Goal: Task Accomplishment & Management: Manage account settings

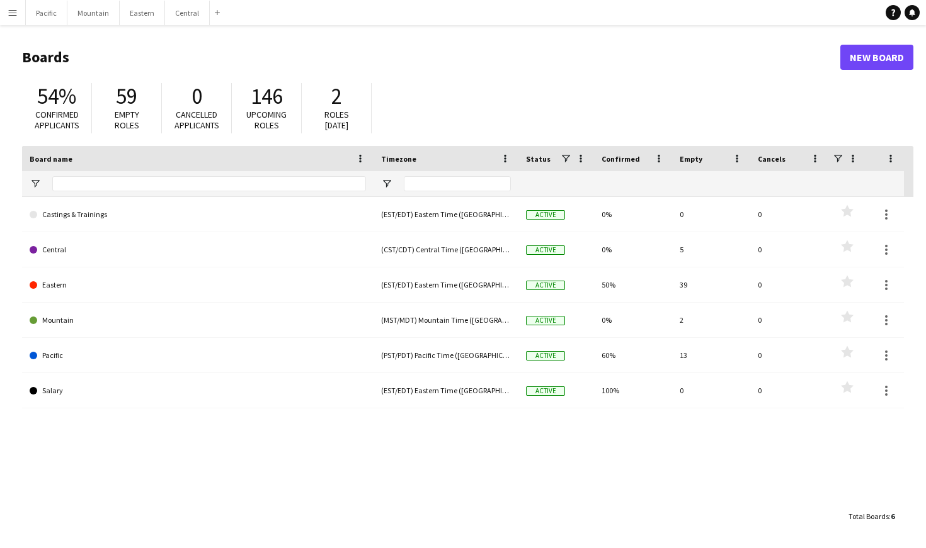
click at [4, 18] on button "Menu" at bounding box center [12, 12] width 25 height 25
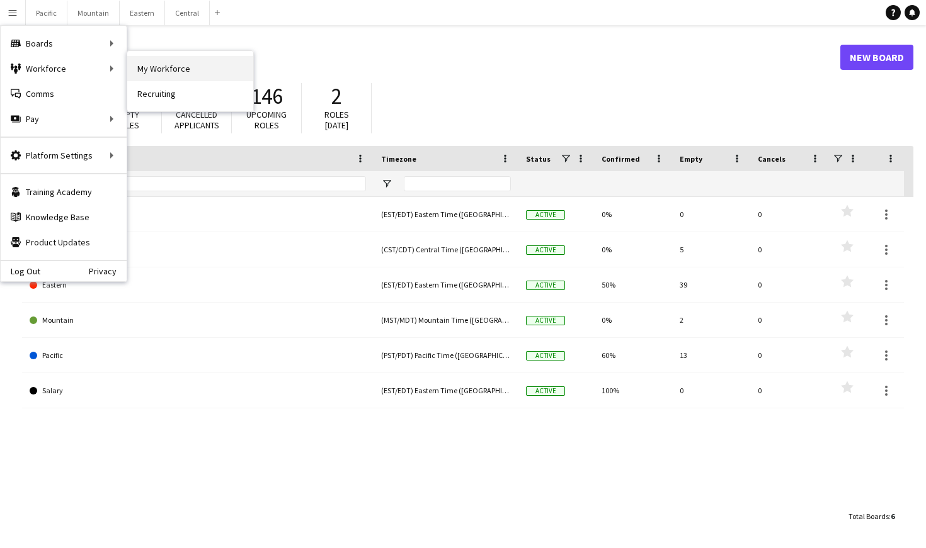
click at [222, 64] on link "My Workforce" at bounding box center [190, 68] width 126 height 25
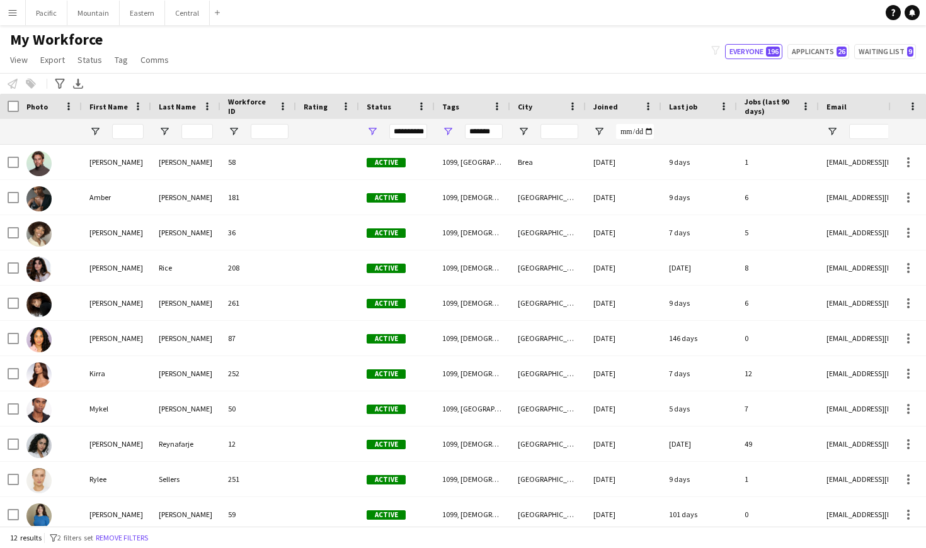
click at [9, 9] on app-icon "Menu" at bounding box center [13, 13] width 10 height 10
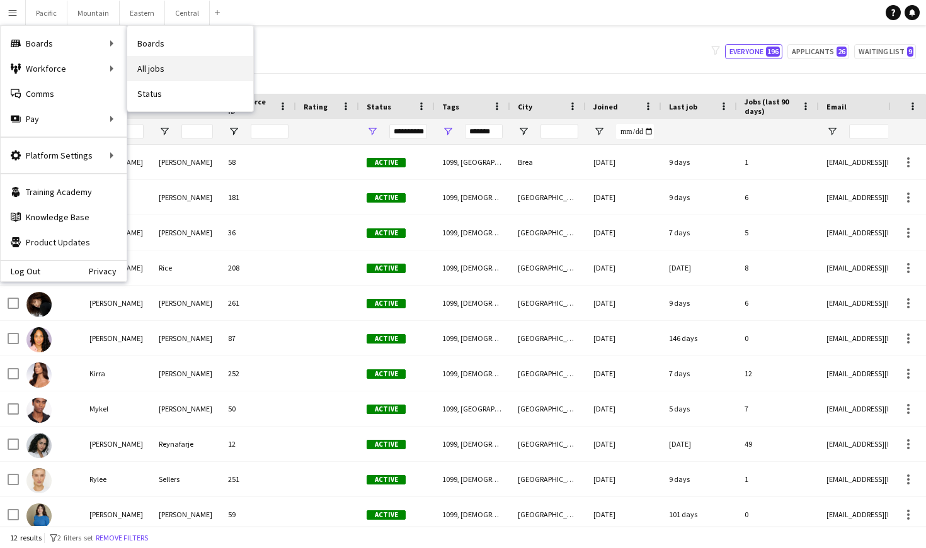
click at [164, 64] on link "All jobs" at bounding box center [190, 68] width 126 height 25
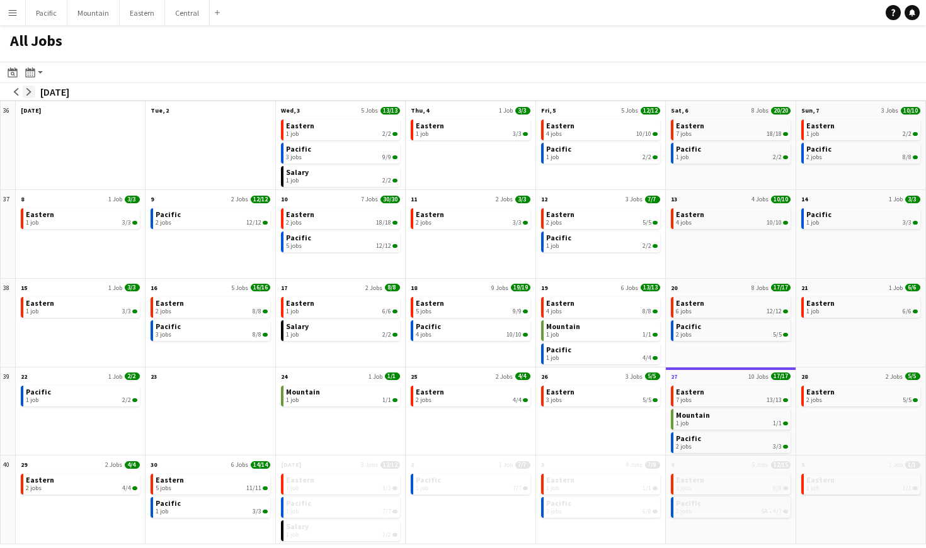
click at [32, 92] on app-icon "arrow-right" at bounding box center [29, 92] width 8 height 8
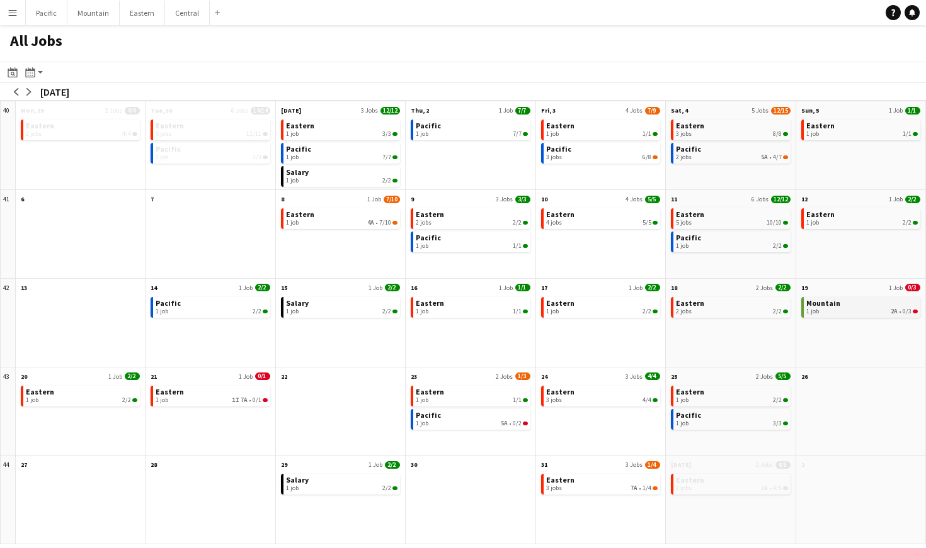
click at [817, 304] on span "Mountain" at bounding box center [823, 302] width 34 height 9
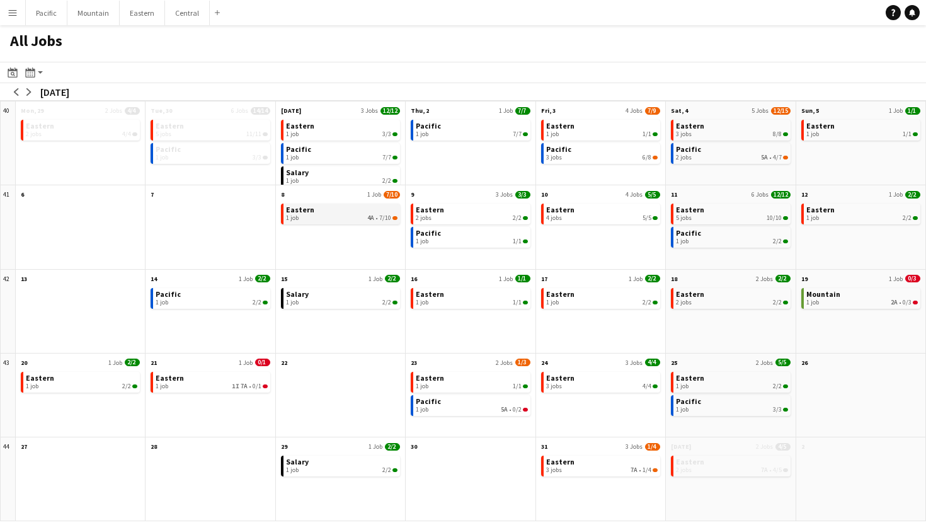
click at [365, 212] on link "Eastern 1 job 4A • 7/10" at bounding box center [341, 212] width 111 height 18
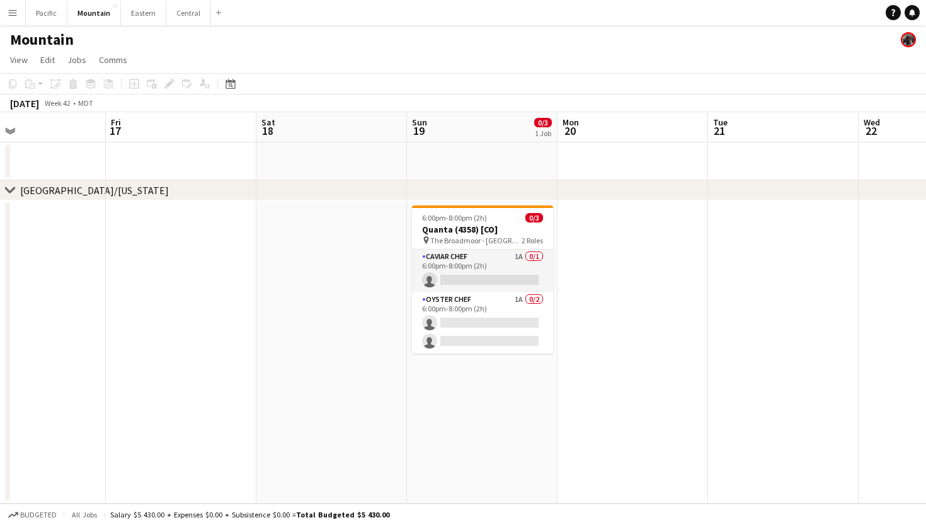
scroll to position [0, 363]
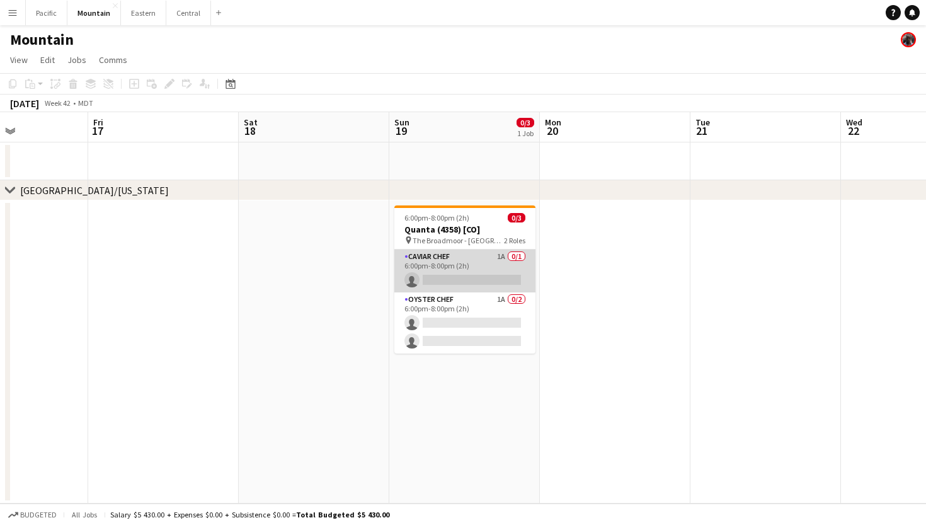
click at [461, 286] on app-card-role "Caviar Chef 1A 0/1 6:00pm-8:00pm (2h) single-neutral-actions" at bounding box center [464, 270] width 141 height 43
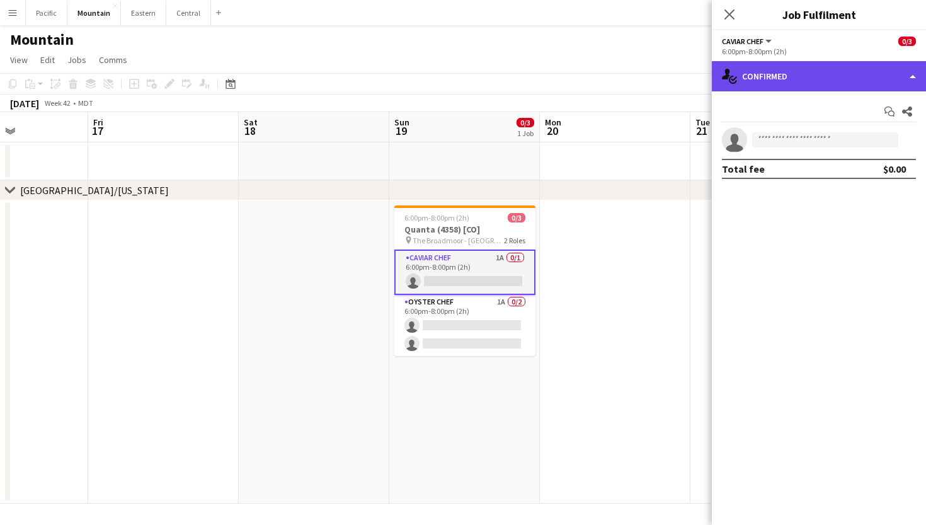
click at [868, 72] on div "single-neutral-actions-check-2 Confirmed" at bounding box center [819, 76] width 214 height 30
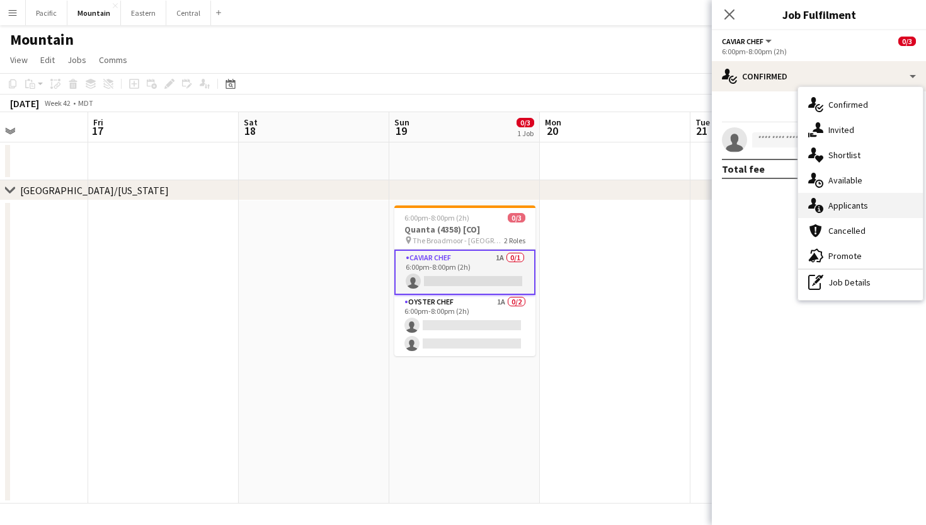
click at [858, 213] on div "single-neutral-actions-information Applicants" at bounding box center [860, 205] width 125 height 25
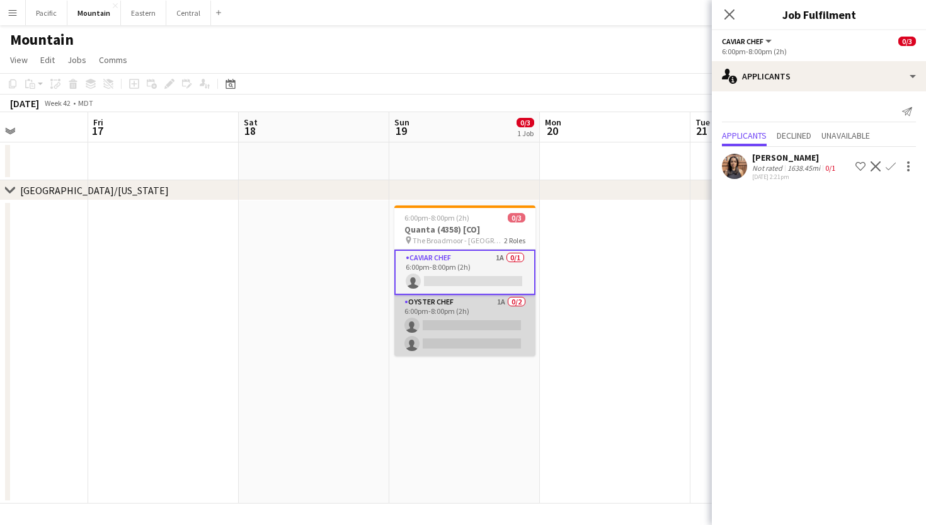
click at [487, 321] on app-card-role "Oyster Chef 1A 0/2 6:00pm-8:00pm (2h) single-neutral-actions single-neutral-act…" at bounding box center [464, 325] width 141 height 61
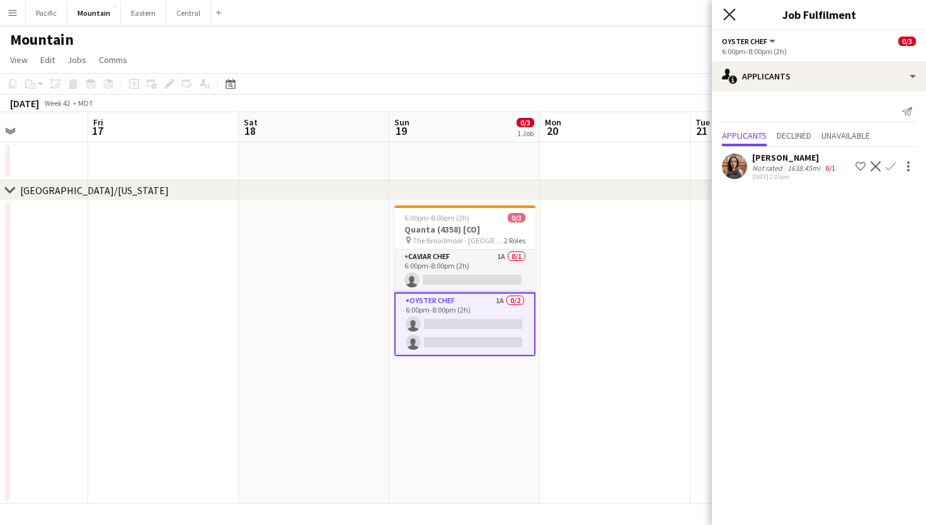
click at [729, 18] on icon "Close pop-in" at bounding box center [729, 14] width 12 height 12
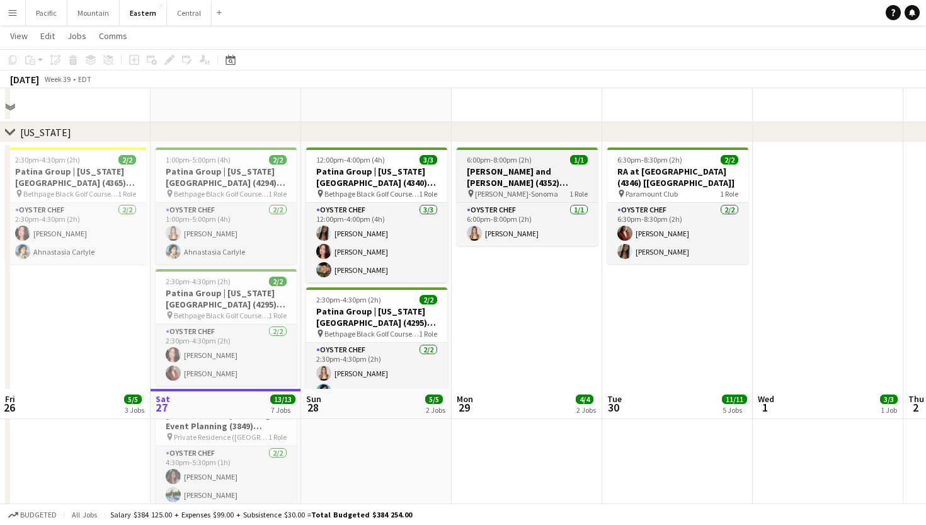
scroll to position [599, 0]
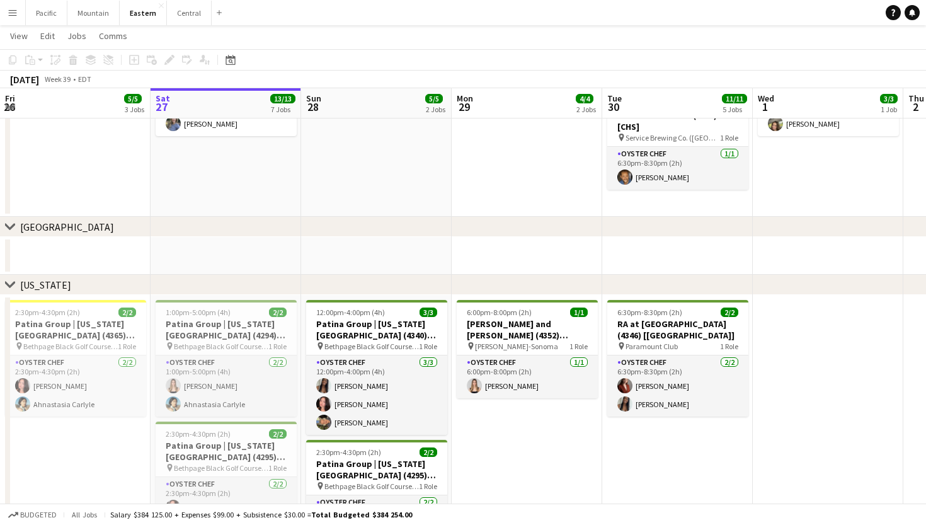
drag, startPoint x: 494, startPoint y: 254, endPoint x: 476, endPoint y: 254, distance: 18.3
click at [486, 254] on app-calendar-viewport "Wed 24 Thu 25 4/4 2 Jobs Fri 26 5/5 3 Jobs Sat 27 13/13 7 Jobs Sun 28 5/5 2 Job…" at bounding box center [463, 382] width 926 height 1864
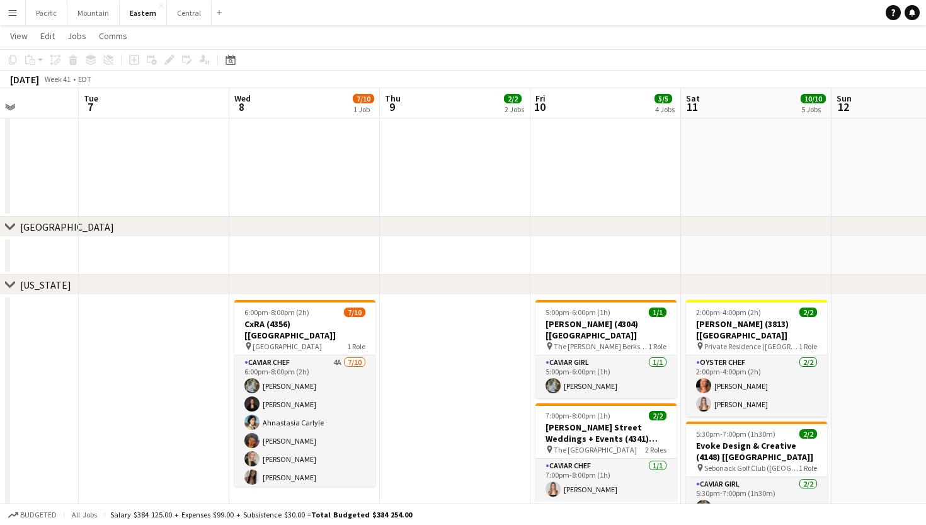
scroll to position [0, 378]
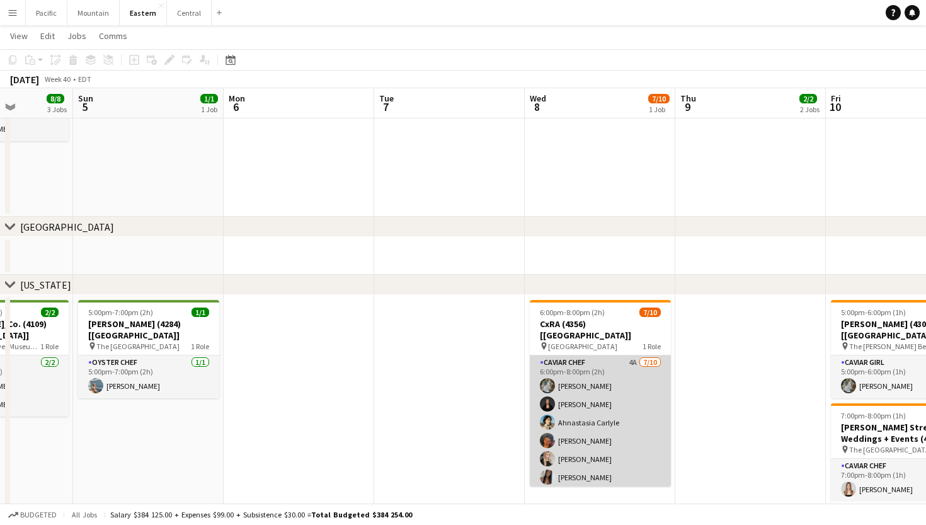
click at [572, 409] on app-card-role "Caviar Chef 4A [DATE] 6:00pm-8:00pm (2h) [PERSON_NAME] [PERSON_NAME] Ahnastasia…" at bounding box center [600, 458] width 141 height 207
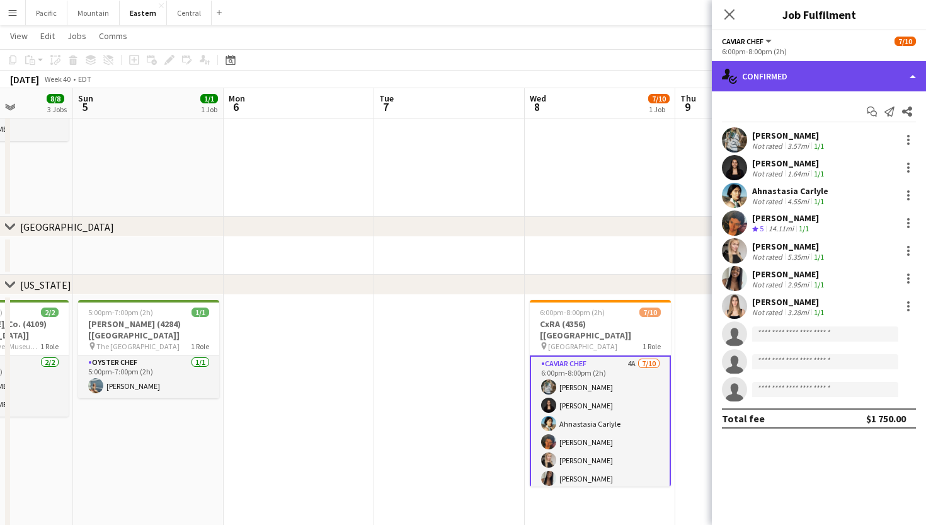
click at [853, 72] on div "single-neutral-actions-check-2 Confirmed" at bounding box center [819, 76] width 214 height 30
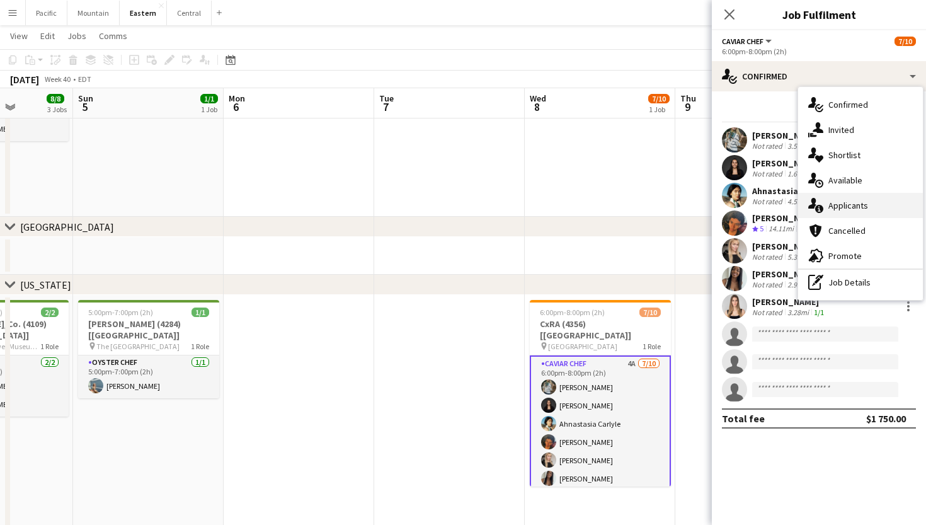
click at [859, 206] on span "Applicants" at bounding box center [848, 205] width 40 height 11
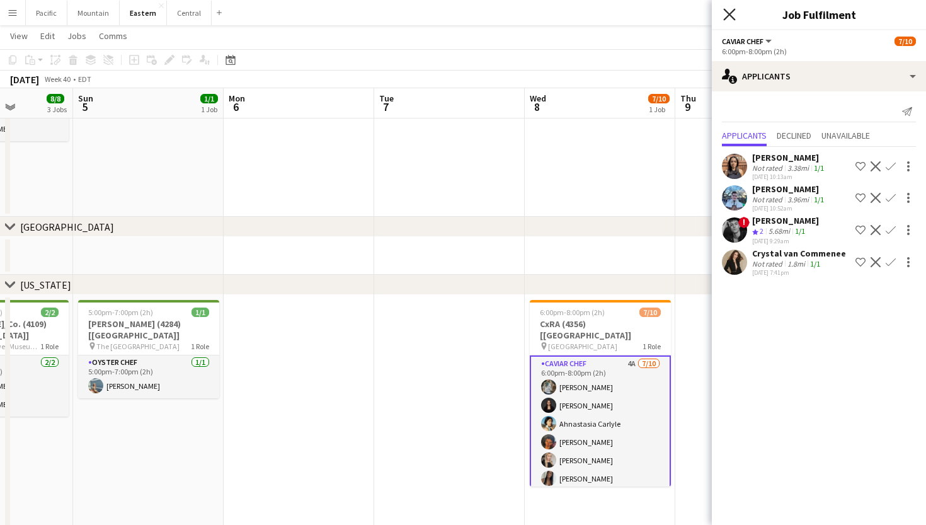
click at [730, 15] on icon at bounding box center [729, 14] width 12 height 12
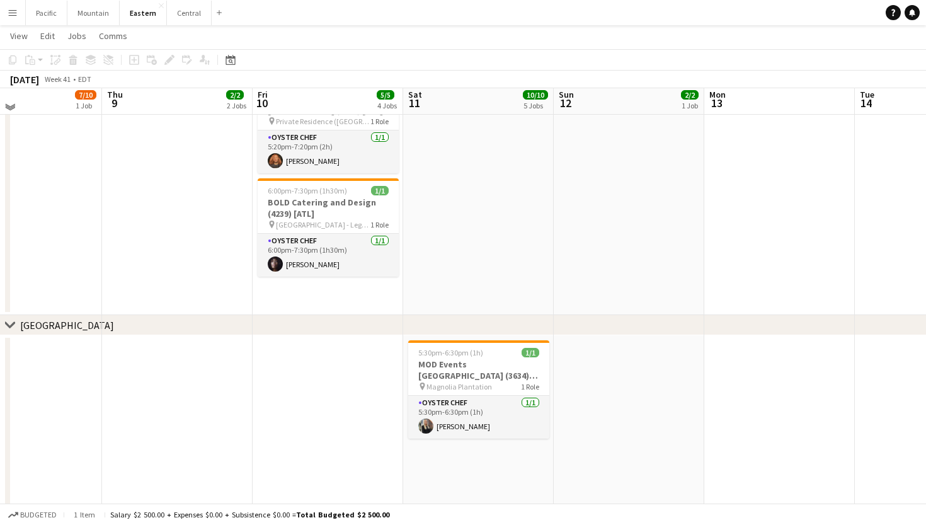
scroll to position [120, 0]
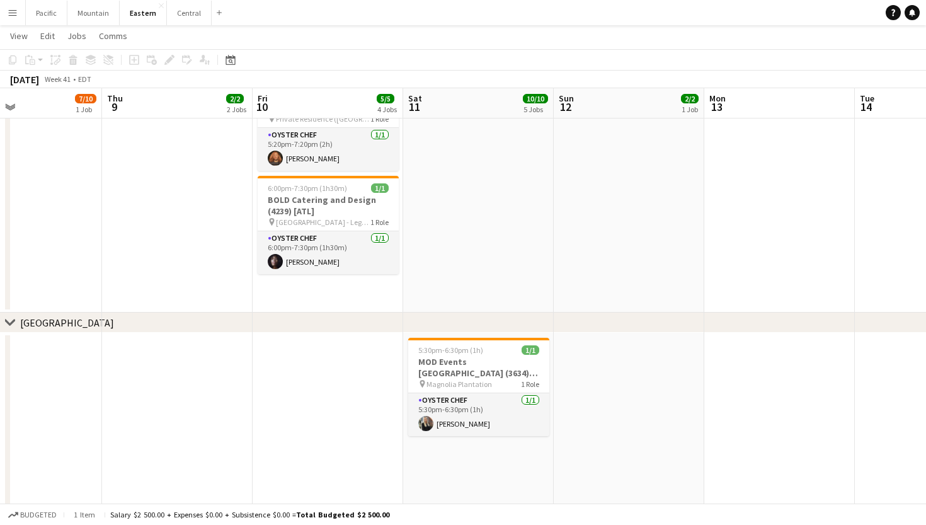
click at [120, 259] on app-date-cell at bounding box center [177, 196] width 151 height 234
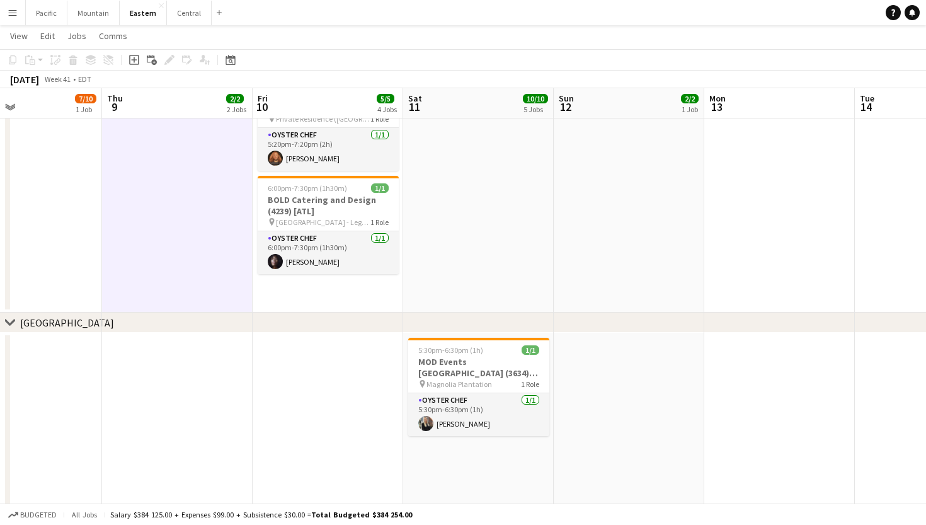
click at [150, 321] on div "chevron-right [GEOGRAPHIC_DATA]" at bounding box center [463, 322] width 926 height 20
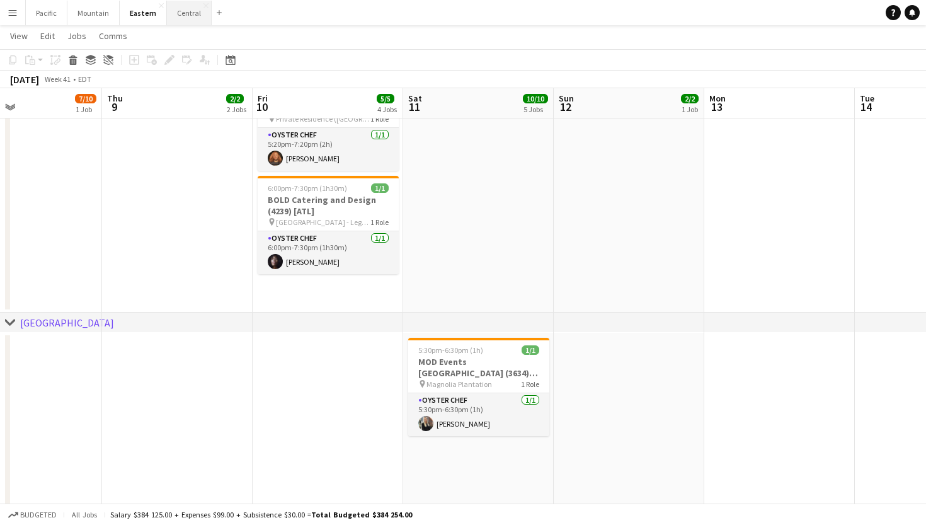
click at [193, 11] on button "Central Close" at bounding box center [189, 13] width 45 height 25
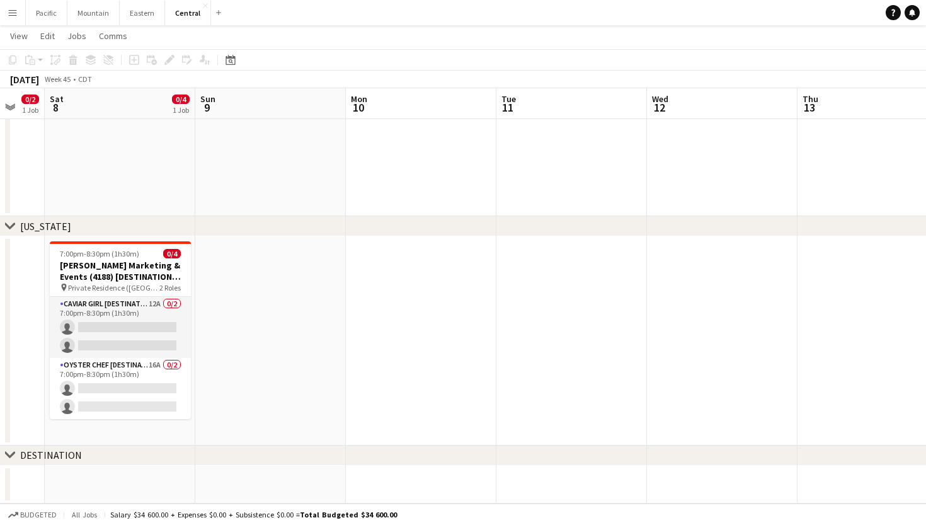
scroll to position [338, 0]
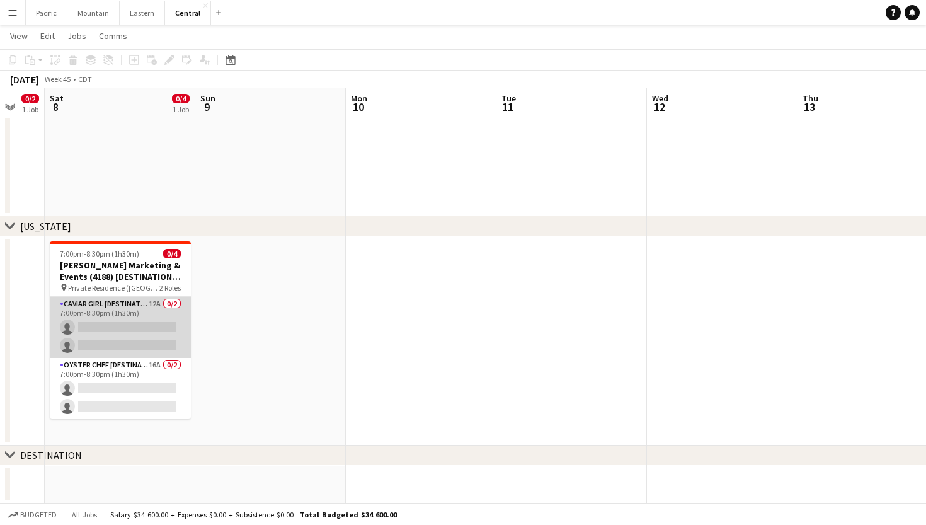
click at [149, 335] on app-card-role "Caviar Girl [DESTINATION] 12A 0/2 7:00pm-8:30pm (1h30m) single-neutral-actions …" at bounding box center [120, 327] width 141 height 61
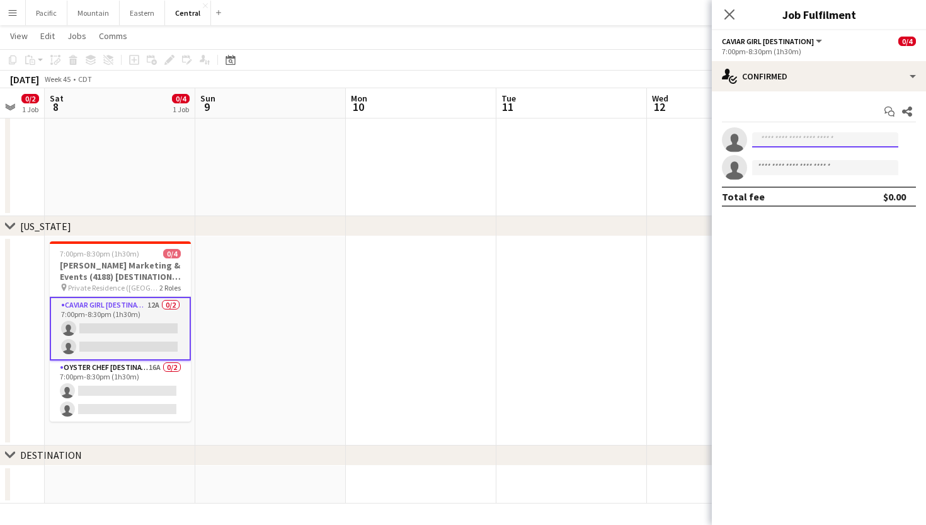
click at [796, 142] on input at bounding box center [825, 139] width 146 height 15
type input "*****"
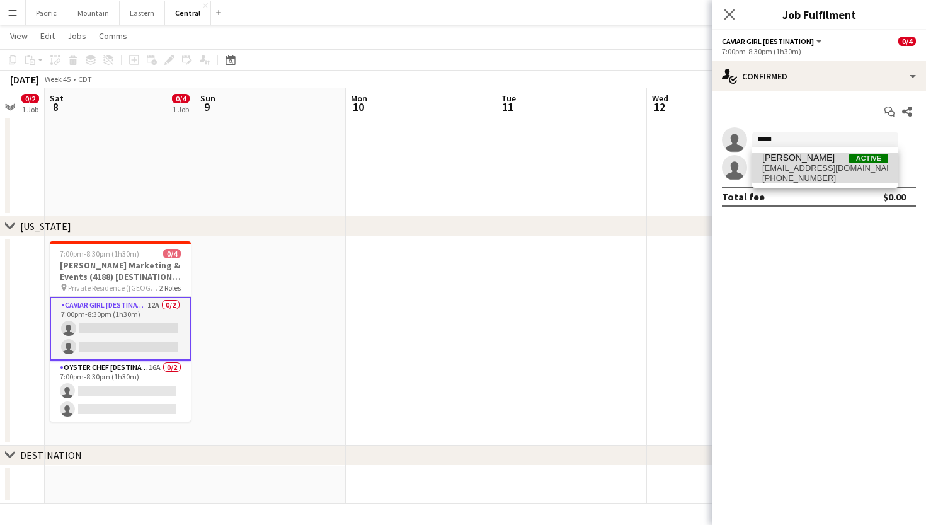
click at [831, 168] on span "[EMAIL_ADDRESS][DOMAIN_NAME]" at bounding box center [825, 168] width 126 height 10
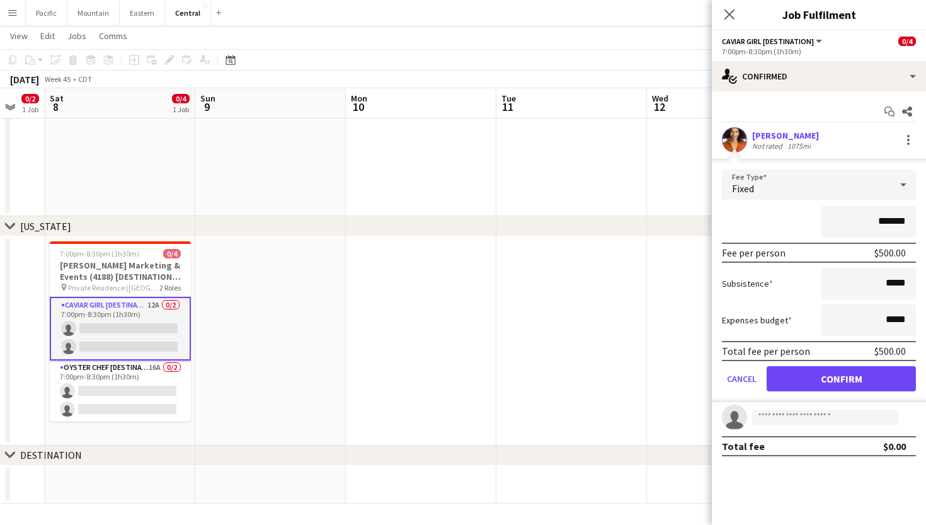
click at [778, 428] on app-invite-slot "single-neutral-actions" at bounding box center [819, 416] width 214 height 25
click at [855, 375] on button "Confirm" at bounding box center [840, 378] width 149 height 25
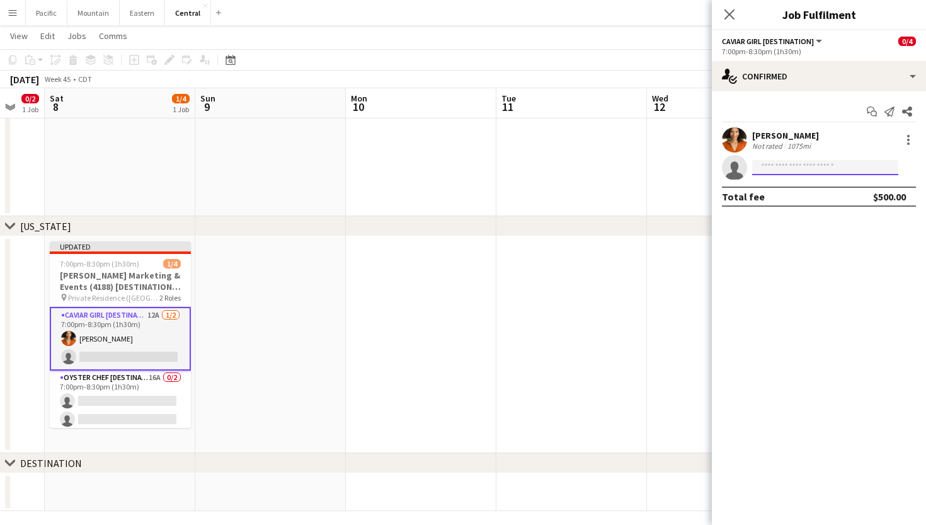
click at [807, 169] on input at bounding box center [825, 167] width 146 height 15
type input "***"
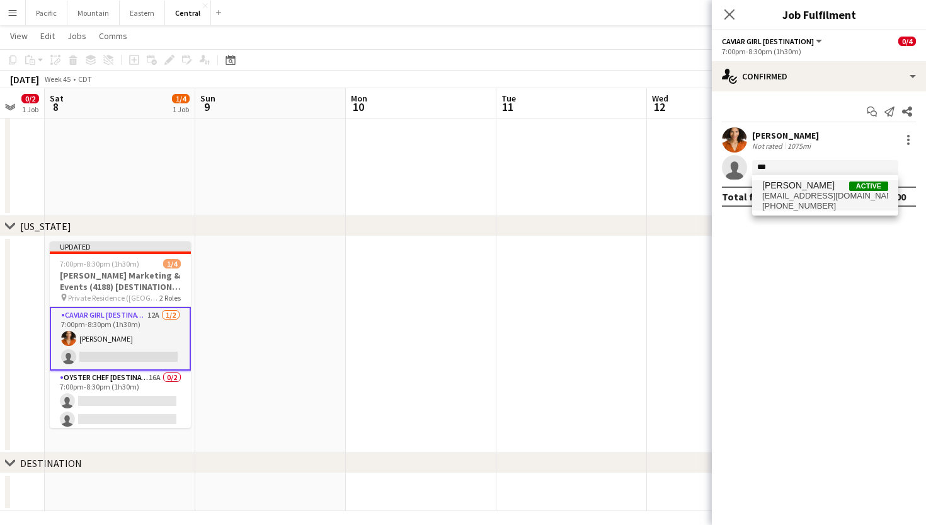
click at [856, 188] on span "Active" at bounding box center [868, 185] width 39 height 9
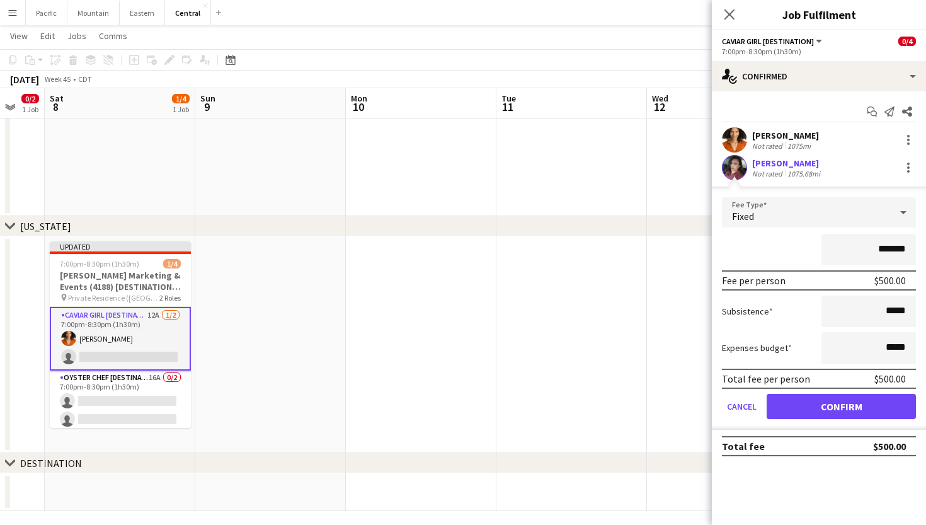
click at [860, 402] on button "Confirm" at bounding box center [840, 406] width 149 height 25
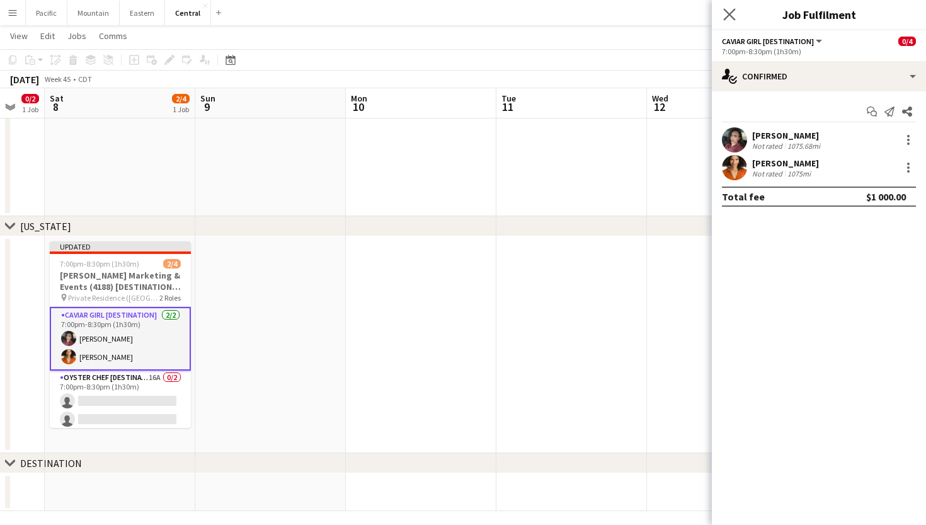
click at [729, 6] on app-icon "Close pop-in" at bounding box center [729, 15] width 18 height 18
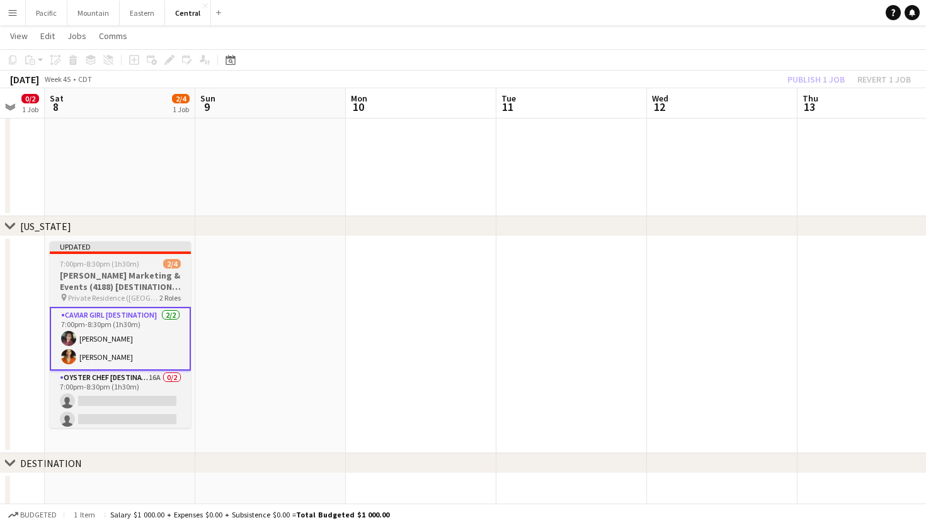
click at [155, 272] on h3 "[PERSON_NAME] Marketing & Events (4188) [DESTINATION - [GEOGRAPHIC_DATA], [GEOG…" at bounding box center [120, 281] width 141 height 23
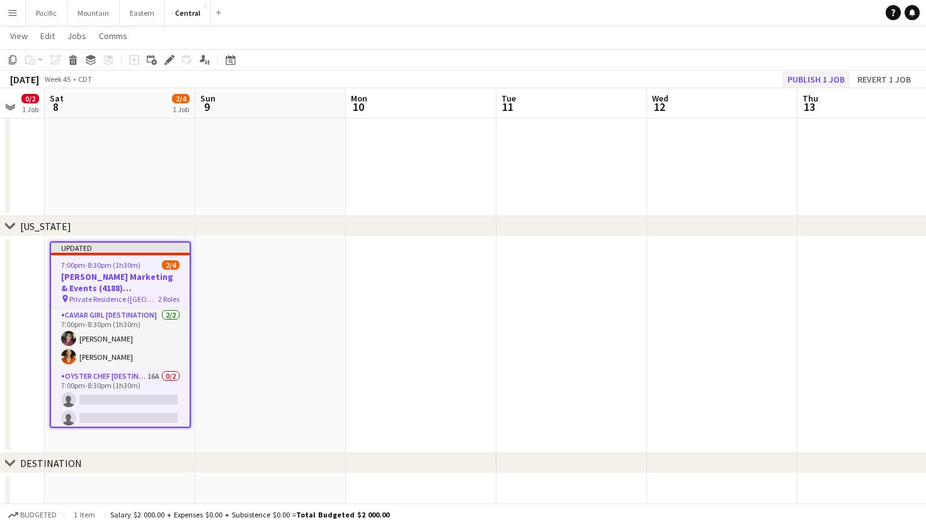
click at [831, 76] on button "Publish 1 job" at bounding box center [815, 79] width 67 height 16
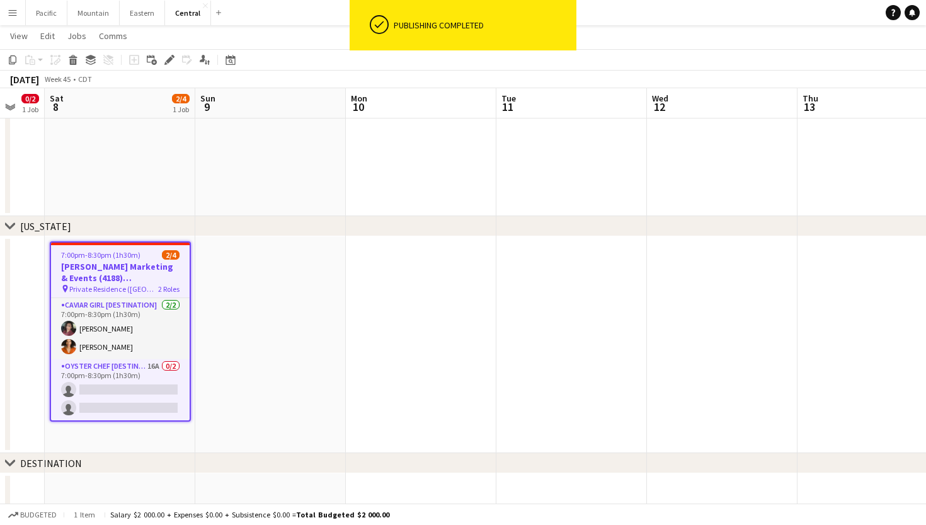
click at [148, 282] on h3 "[PERSON_NAME] Marketing & Events (4188) [DESTINATION - [GEOGRAPHIC_DATA], [GEOG…" at bounding box center [120, 272] width 139 height 23
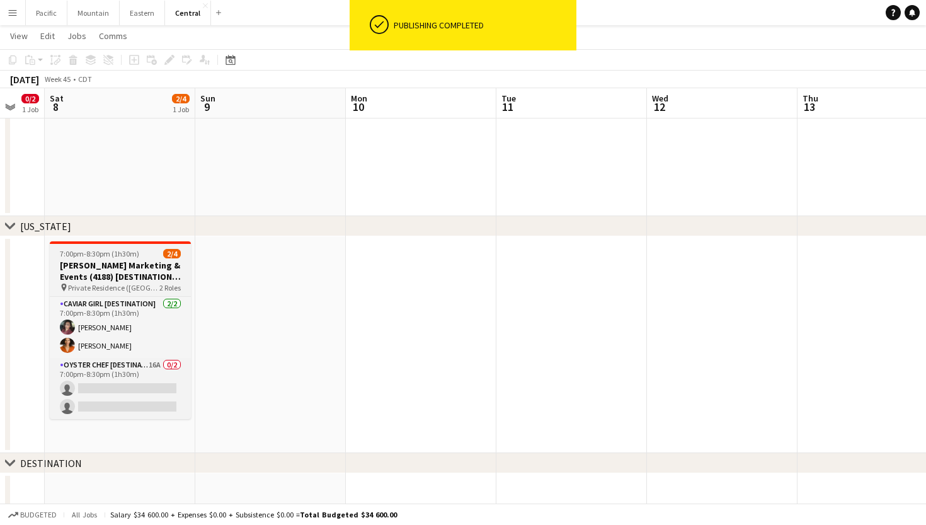
click at [133, 276] on h3 "[PERSON_NAME] Marketing & Events (4188) [DESTINATION - [GEOGRAPHIC_DATA], [GEOG…" at bounding box center [120, 270] width 141 height 23
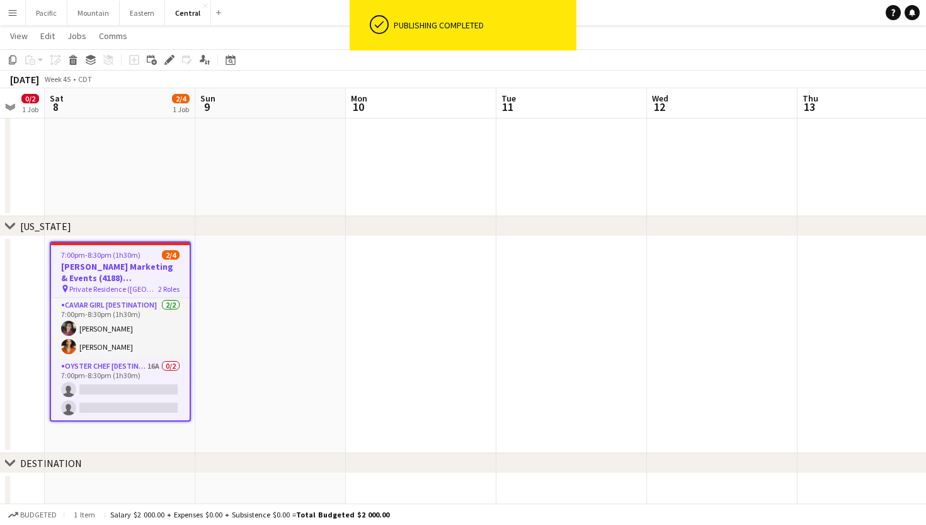
click at [174, 50] on app-toolbar "Copy Paste Paste Command V Paste with crew Command Shift V Paste linked Job [GE…" at bounding box center [463, 59] width 926 height 21
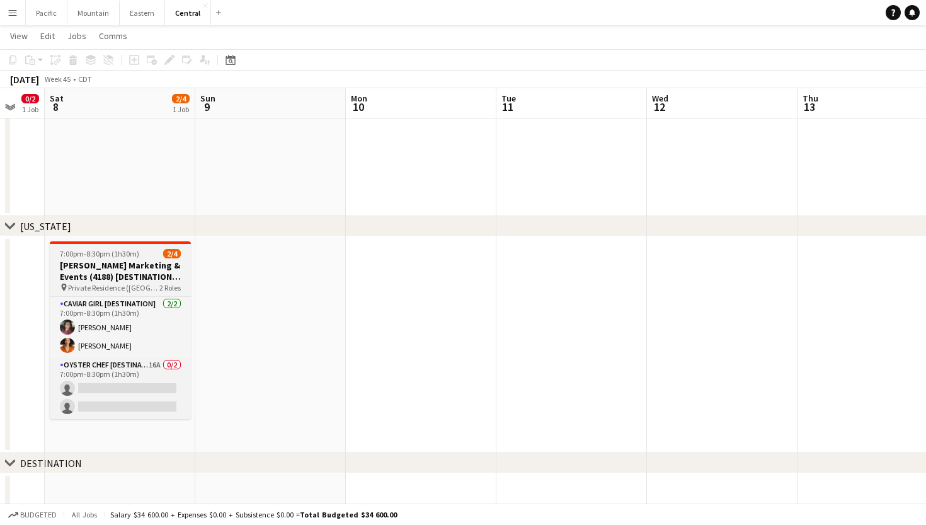
click at [145, 254] on div "7:00pm-8:30pm (1h30m) 2/4" at bounding box center [120, 253] width 141 height 9
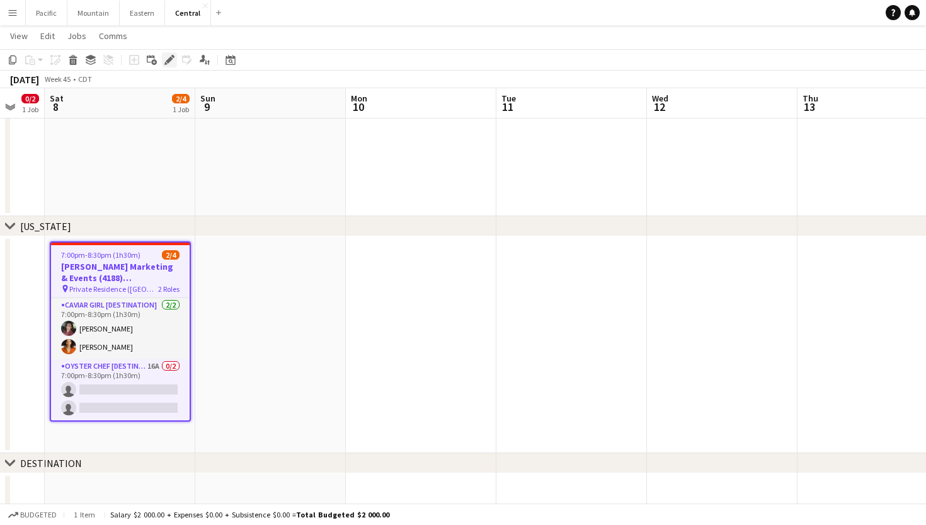
click at [171, 62] on icon "Edit" at bounding box center [169, 60] width 10 height 10
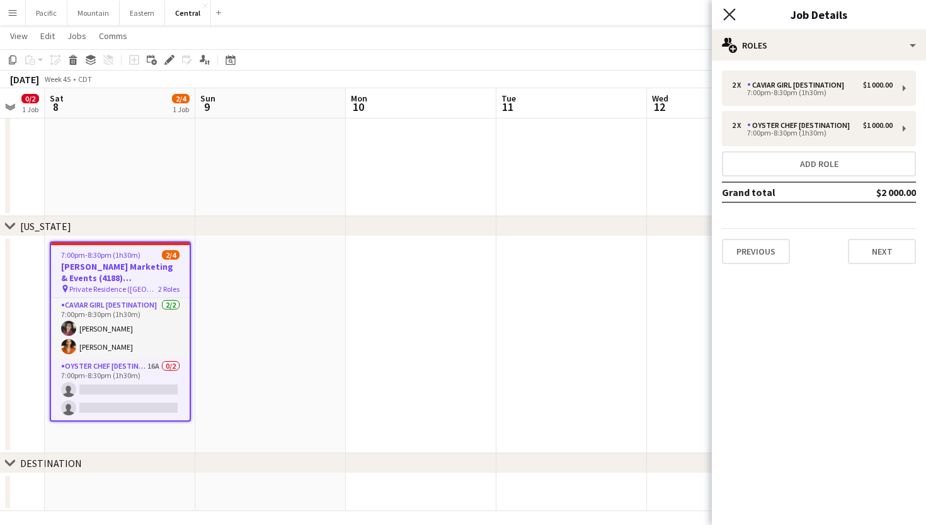
click at [729, 18] on icon "Close pop-in" at bounding box center [729, 14] width 12 height 12
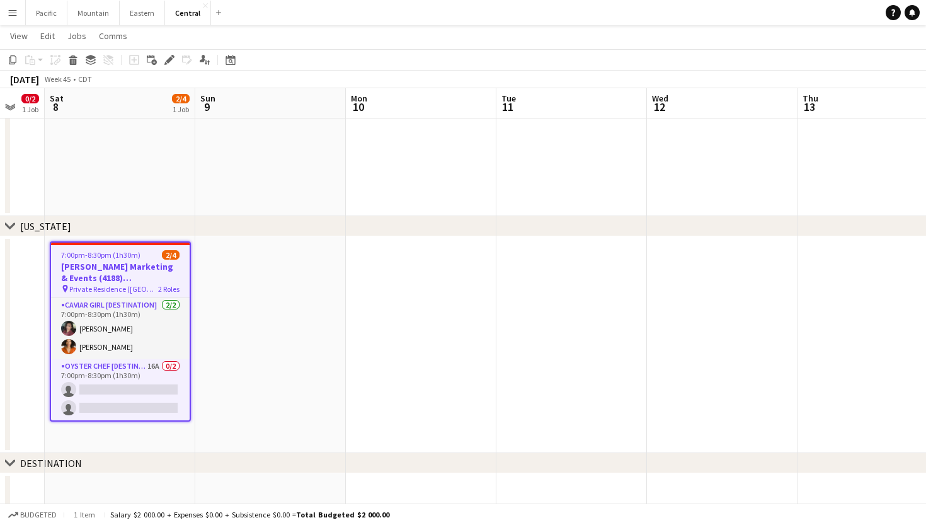
click at [118, 290] on span "Private Residence ([GEOGRAPHIC_DATA], [GEOGRAPHIC_DATA])" at bounding box center [113, 288] width 89 height 9
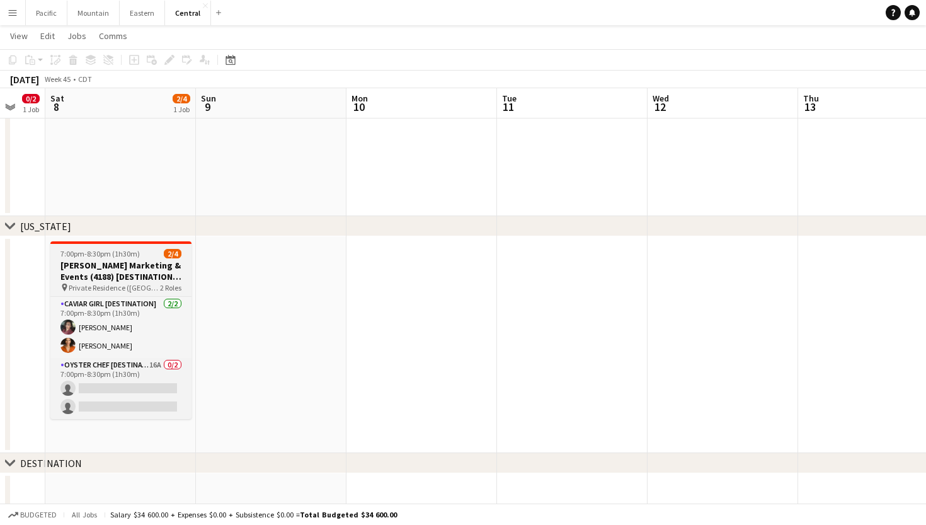
click at [126, 286] on span "Private Residence ([GEOGRAPHIC_DATA], [GEOGRAPHIC_DATA])" at bounding box center [114, 287] width 91 height 9
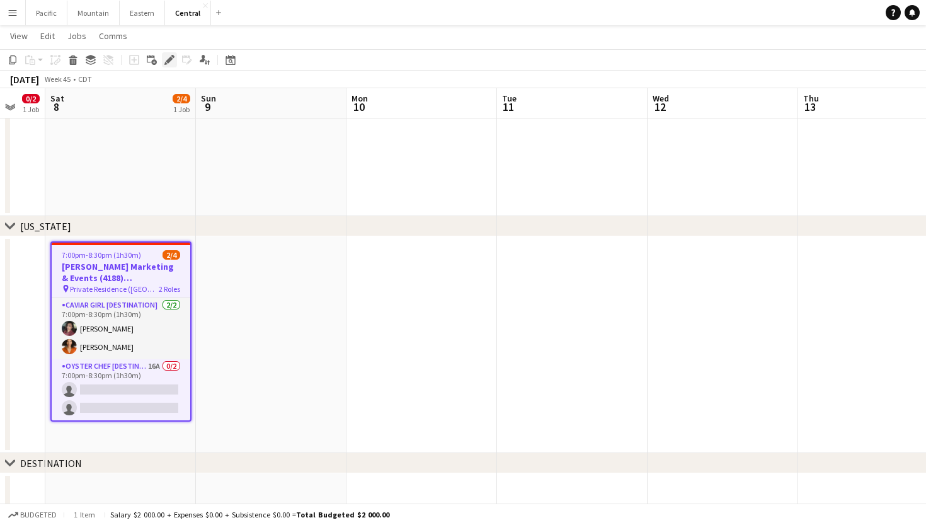
click at [168, 61] on icon at bounding box center [169, 60] width 7 height 7
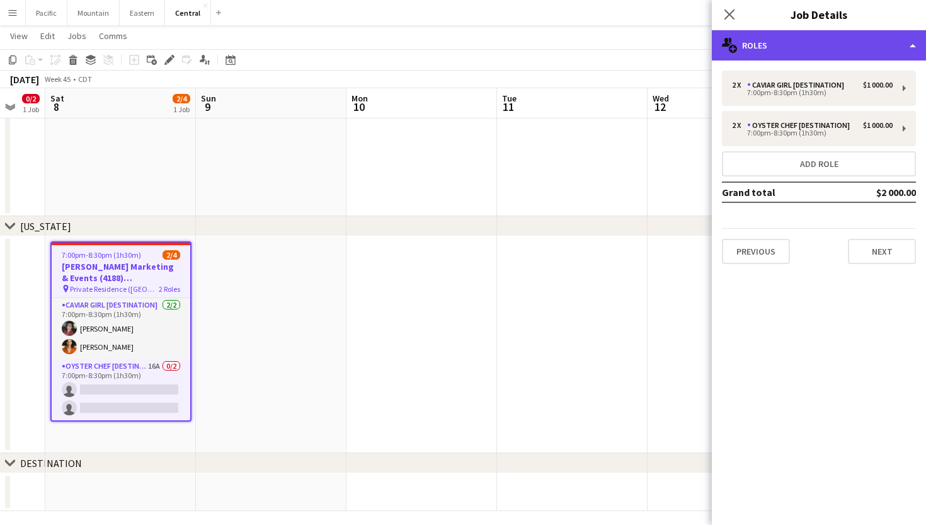
click at [908, 51] on div "multiple-users-add Roles" at bounding box center [819, 45] width 214 height 30
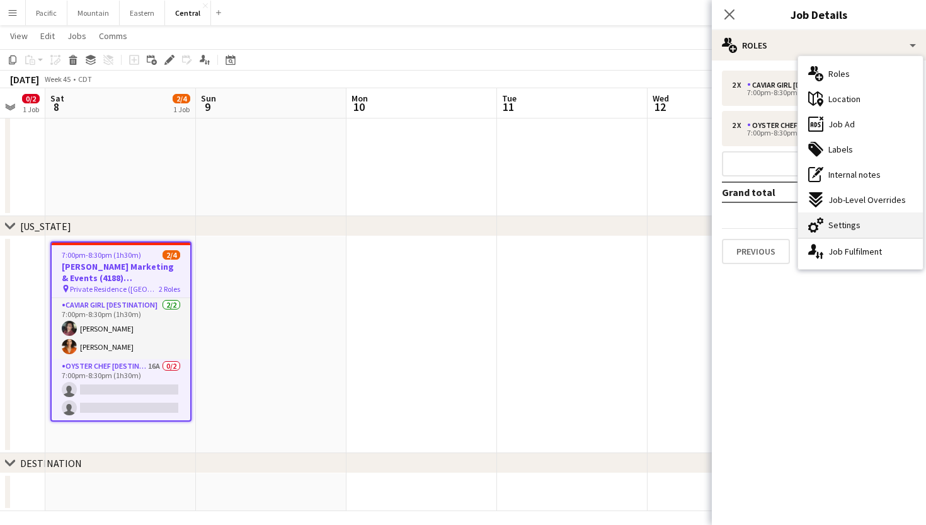
click at [867, 221] on div "cog-double-3 Settings" at bounding box center [860, 224] width 125 height 25
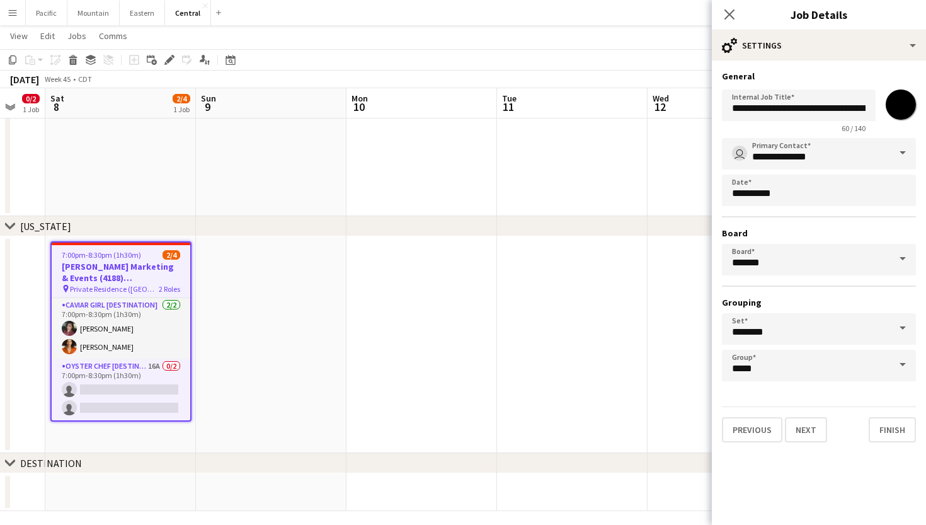
click at [895, 105] on input "*******" at bounding box center [900, 104] width 45 height 45
type input "*******"
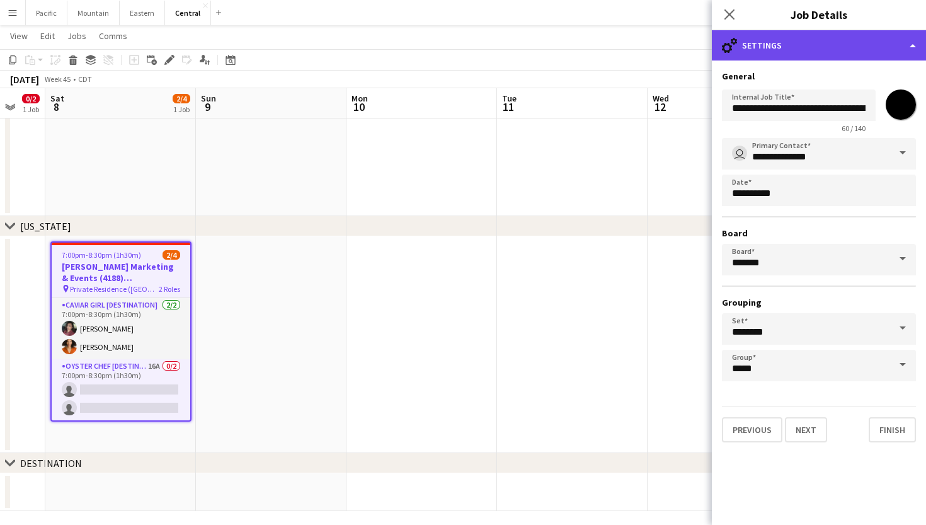
click at [805, 52] on div "cog-double-3 Settings" at bounding box center [819, 45] width 214 height 30
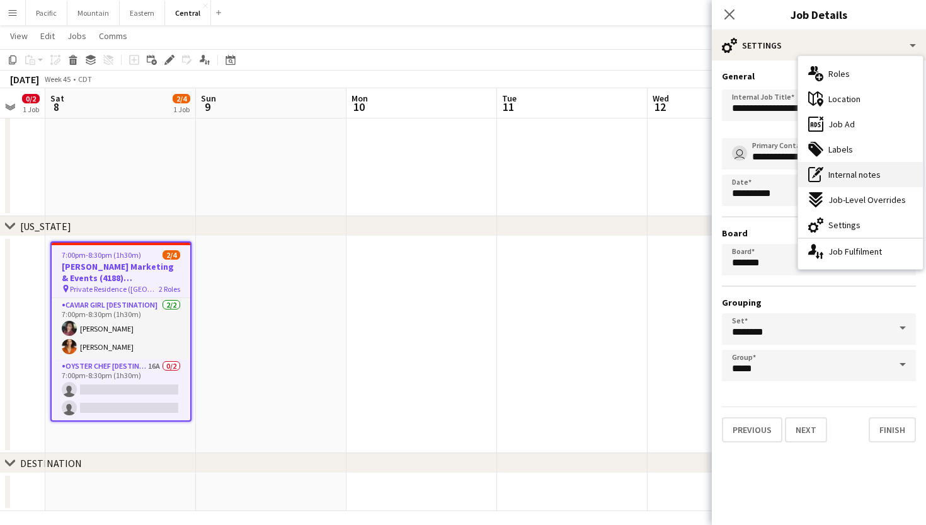
click at [870, 174] on span "Internal notes" at bounding box center [854, 174] width 52 height 11
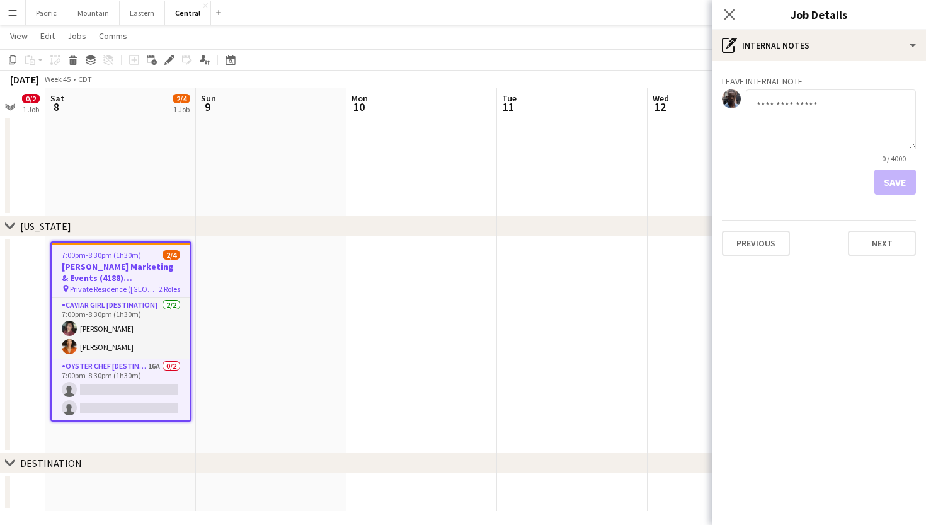
click at [782, 128] on textarea at bounding box center [831, 119] width 170 height 60
type textarea "**********"
click at [905, 180] on button "Save" at bounding box center [895, 181] width 42 height 25
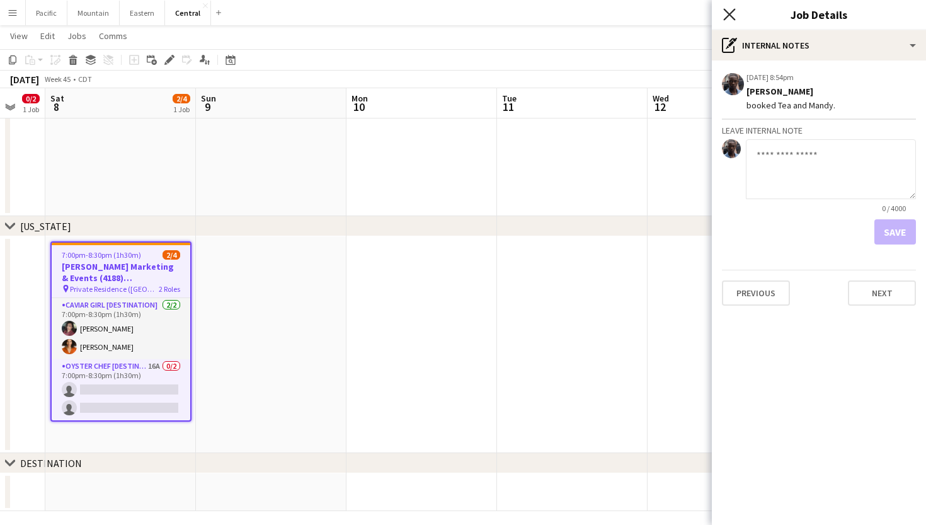
click at [730, 11] on icon "Close pop-in" at bounding box center [729, 14] width 12 height 12
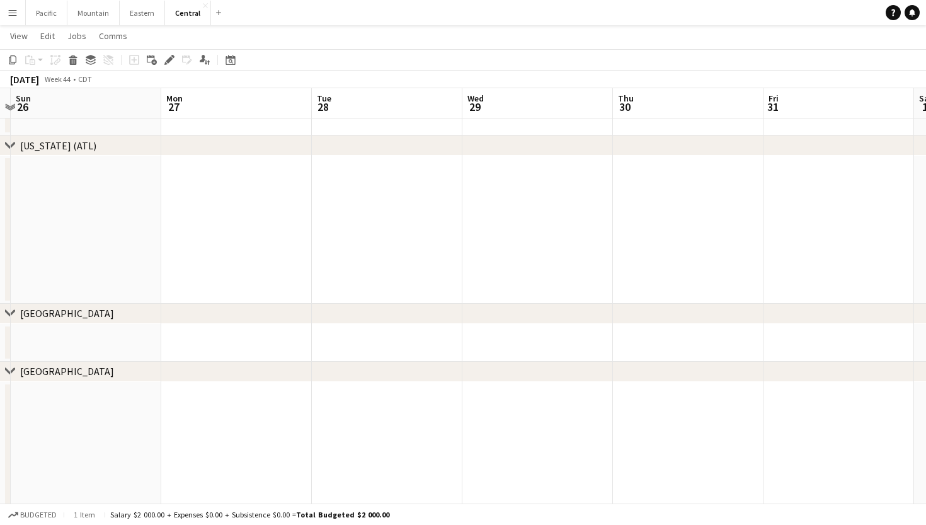
scroll to position [0, 370]
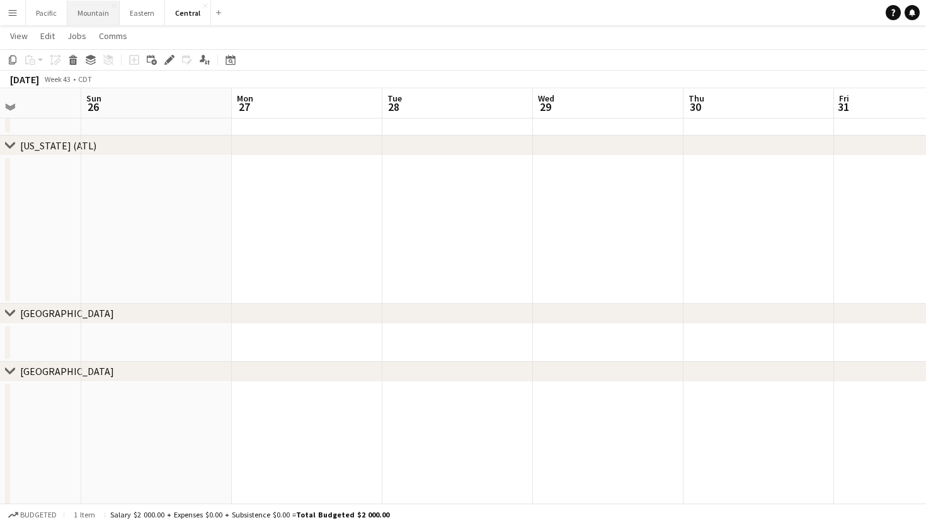
click at [96, 20] on button "Mountain Close" at bounding box center [93, 13] width 52 height 25
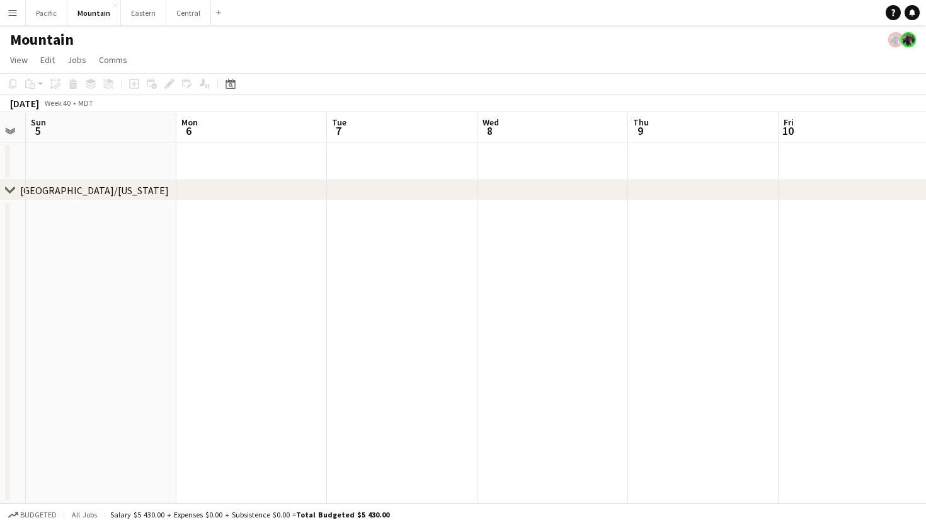
scroll to position [0, 546]
click at [38, 8] on button "Pacific Close" at bounding box center [47, 13] width 42 height 25
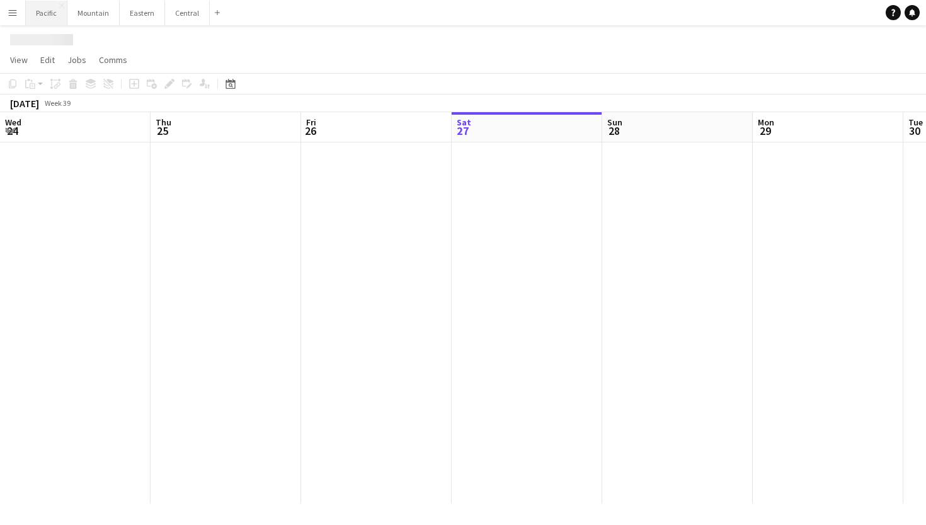
scroll to position [0, 301]
